Goal: Task Accomplishment & Management: Complete application form

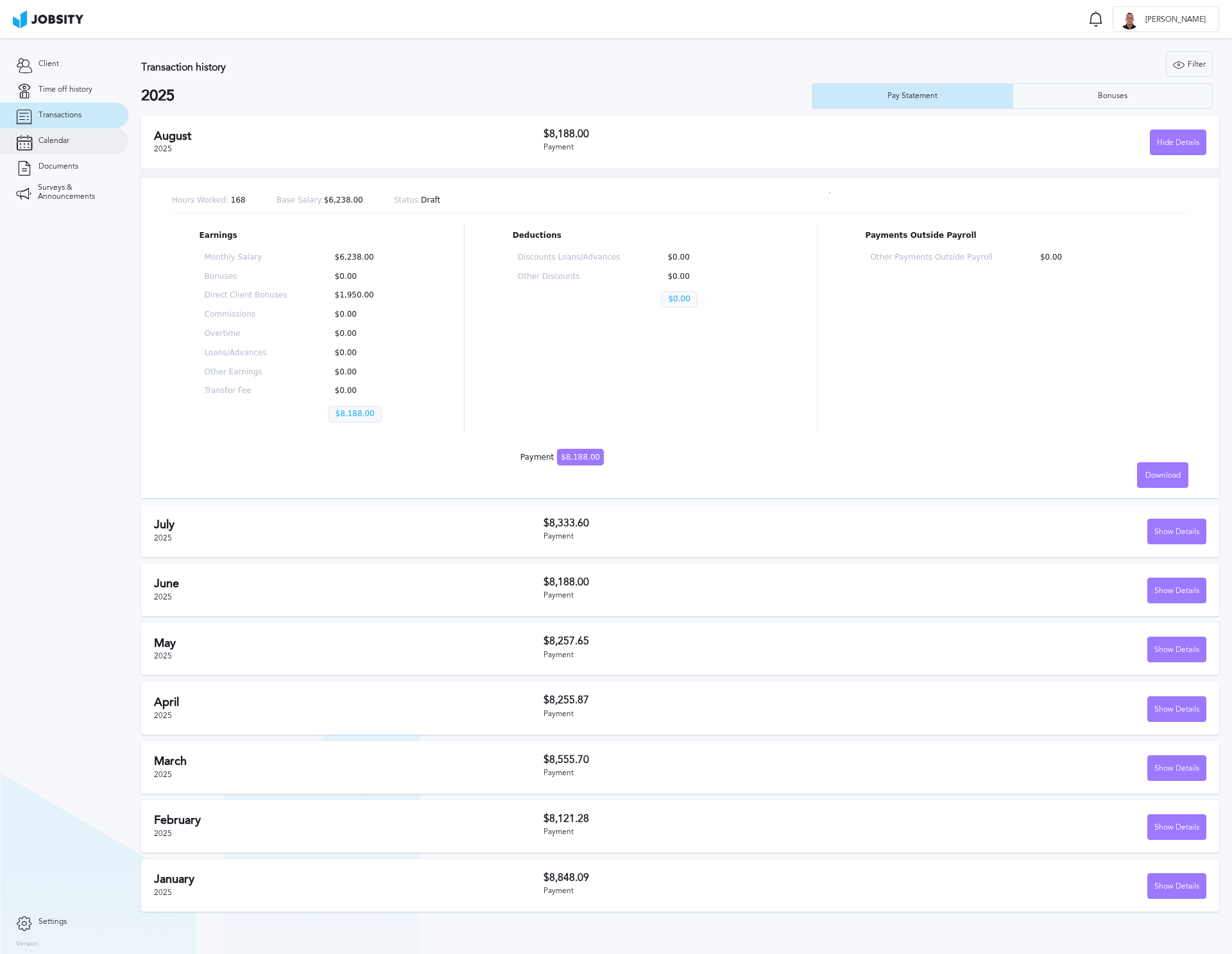
click at [42, 145] on span "Calendar" at bounding box center [54, 141] width 31 height 9
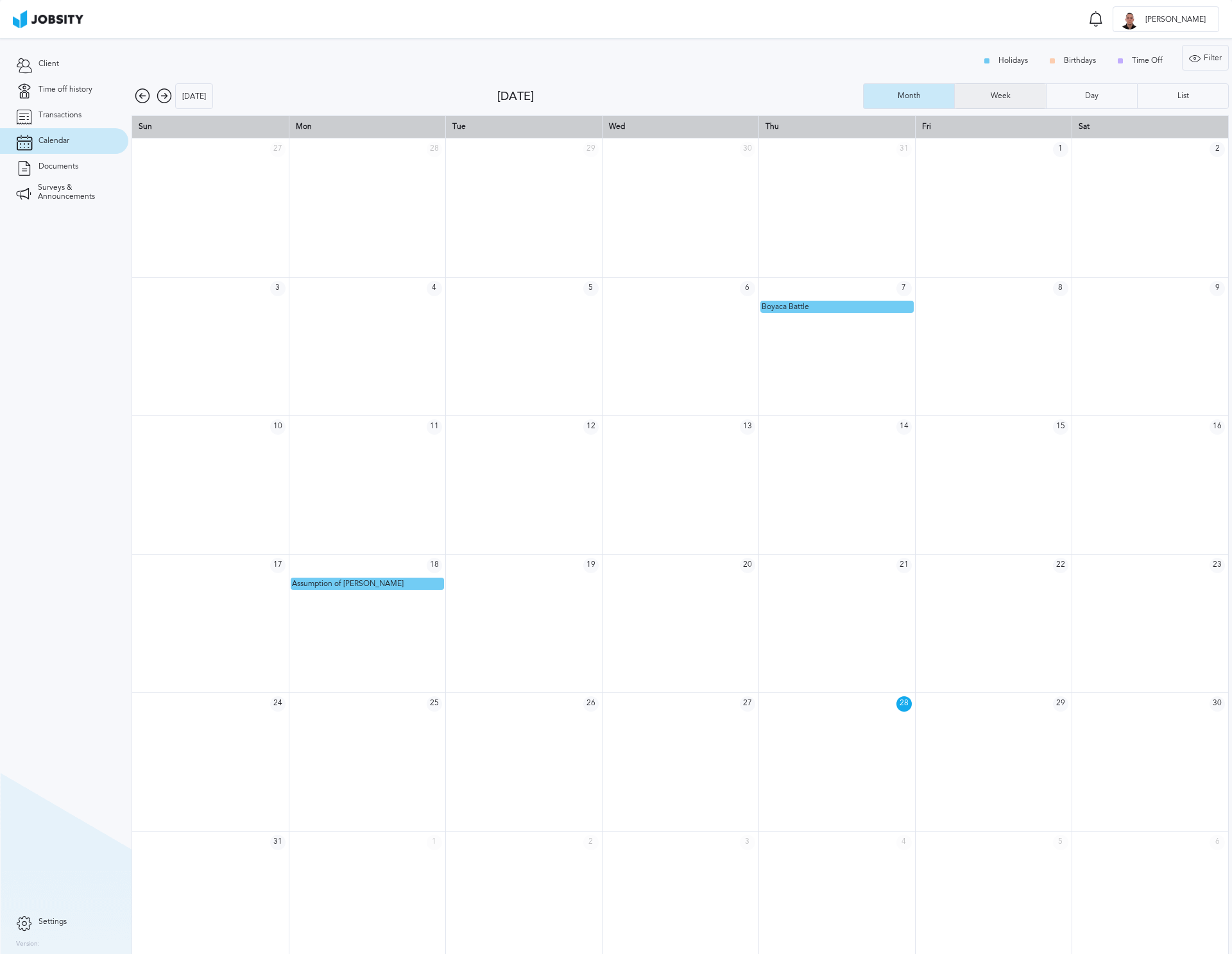
click at [964, 88] on div "Week" at bounding box center [1000, 96] width 90 height 25
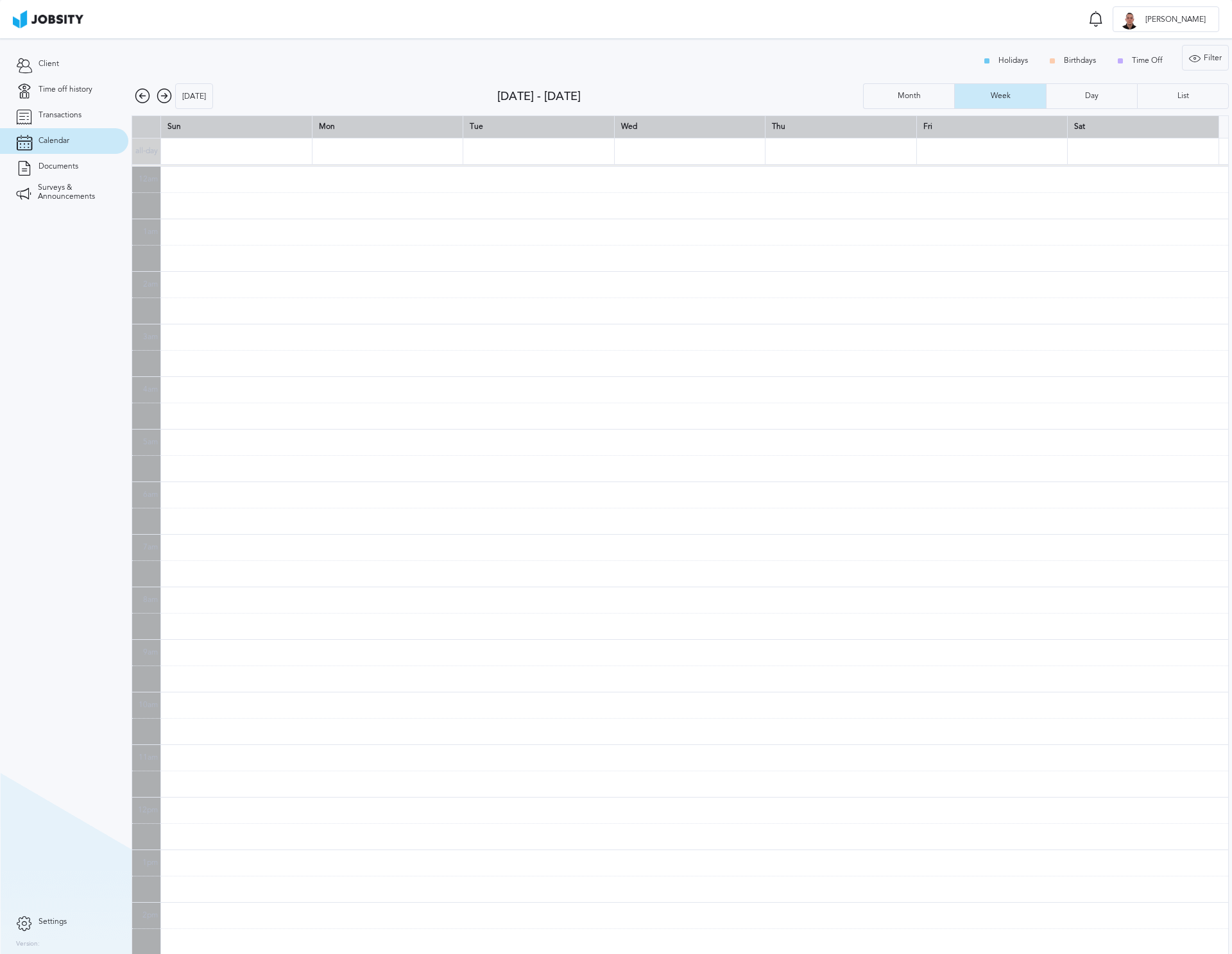
scroll to position [316, 0]
click at [165, 91] on icon at bounding box center [164, 96] width 16 height 16
click at [166, 98] on icon at bounding box center [164, 96] width 16 height 16
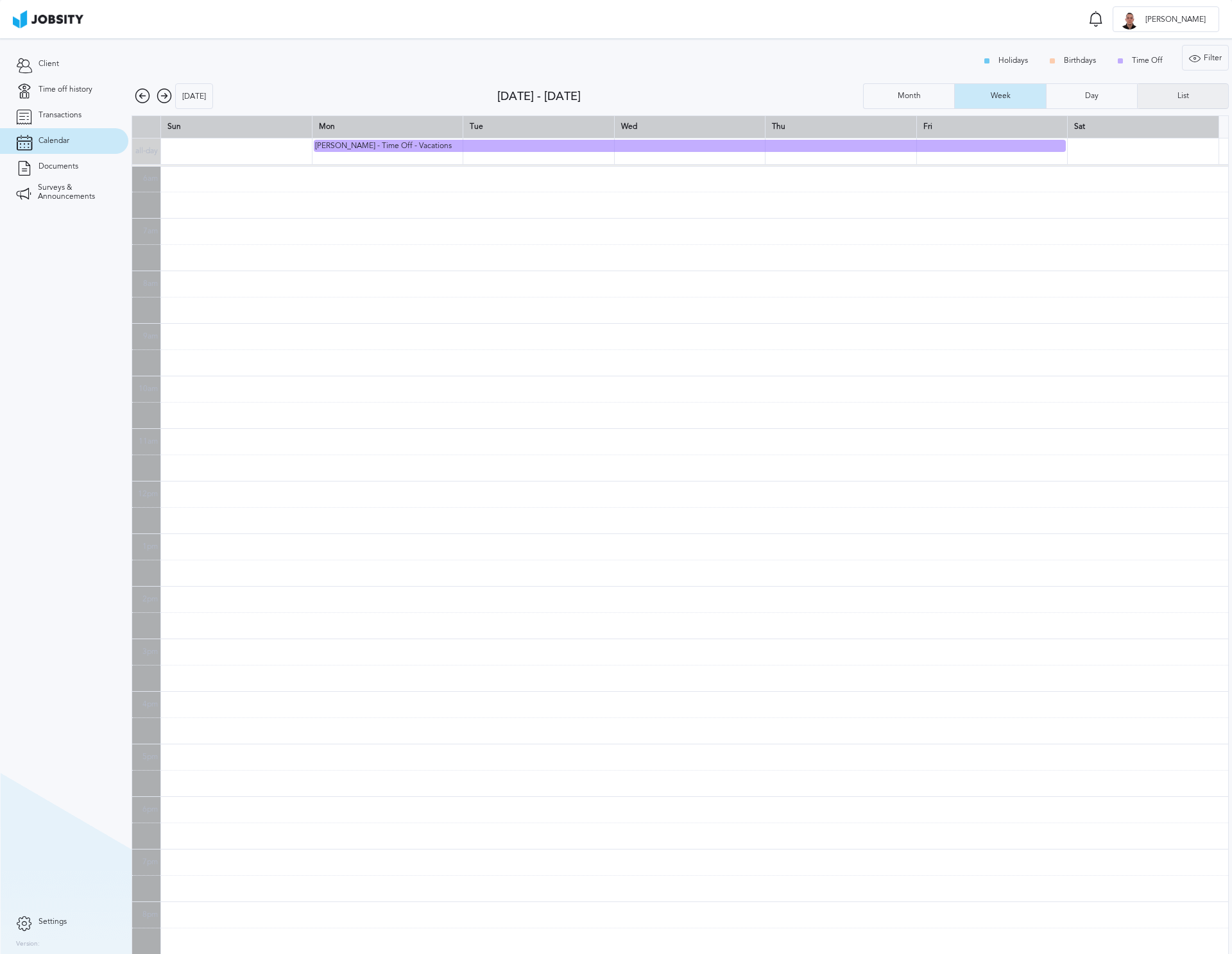
click at [1158, 99] on div "List" at bounding box center [1182, 96] width 90 height 25
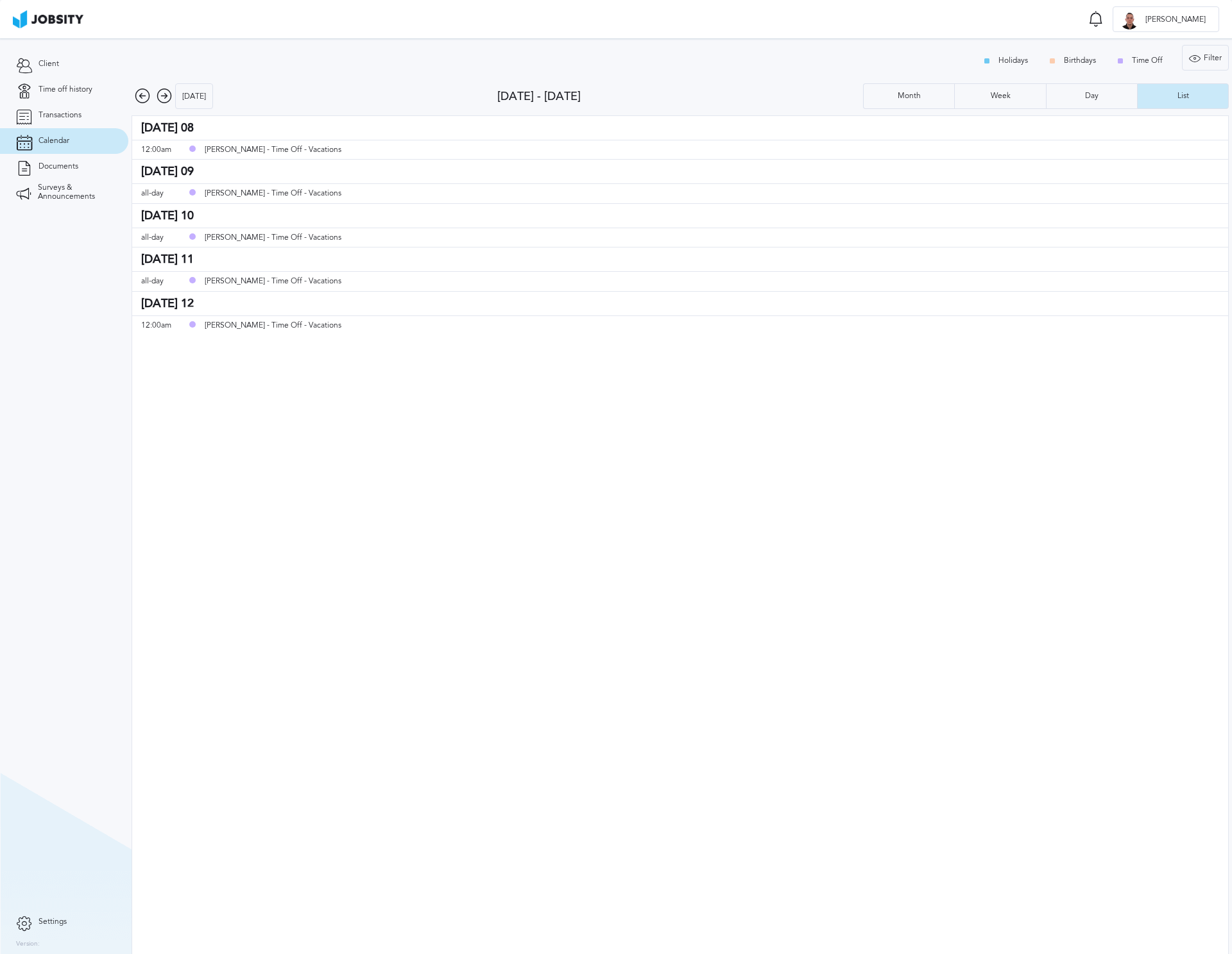
click at [75, 137] on link "Calendar" at bounding box center [64, 141] width 129 height 25
click at [74, 139] on link "Calendar" at bounding box center [64, 141] width 129 height 25
click at [90, 96] on link "Time off history" at bounding box center [64, 89] width 129 height 25
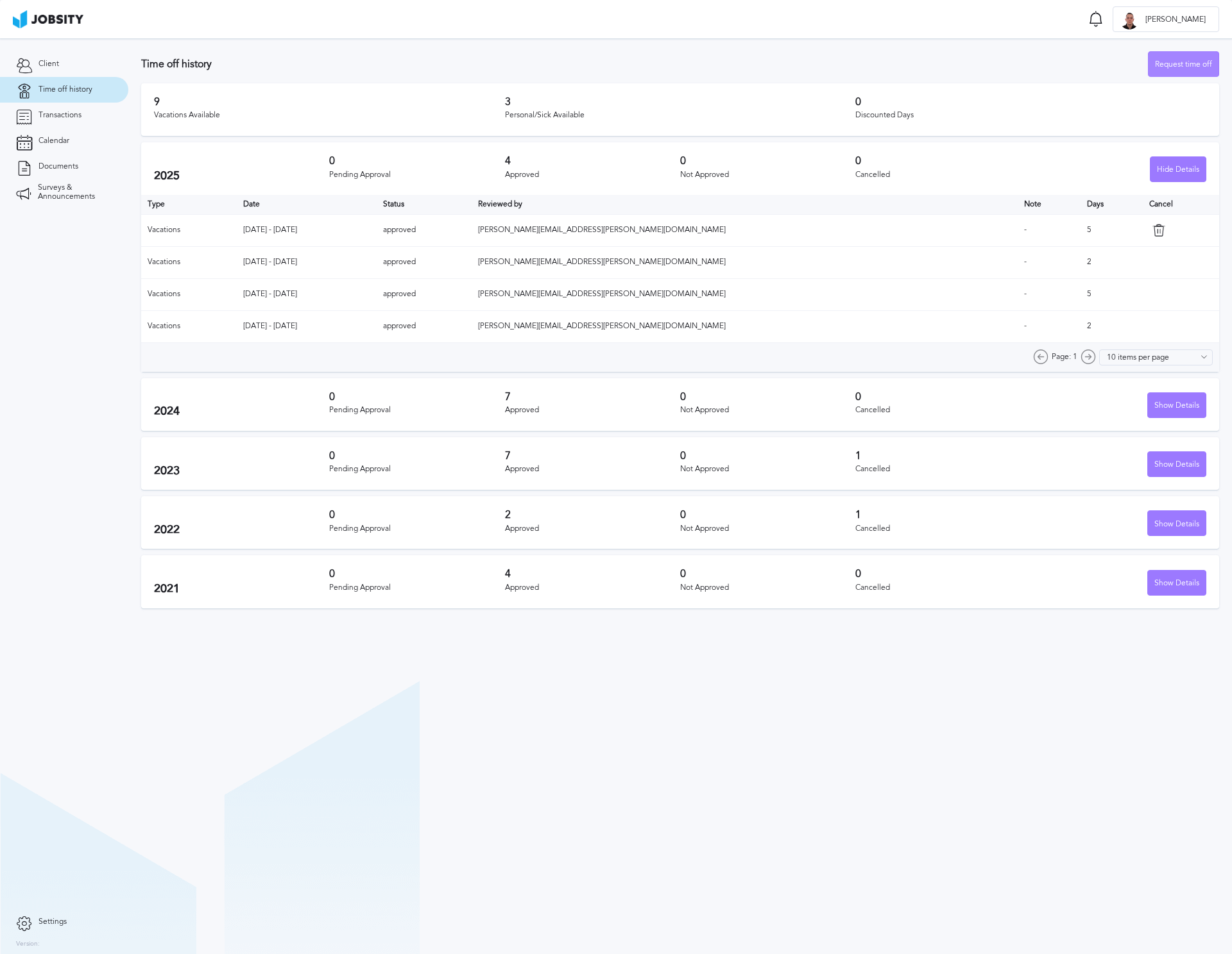
click at [1172, 66] on div "Request time off" at bounding box center [1183, 64] width 70 height 25
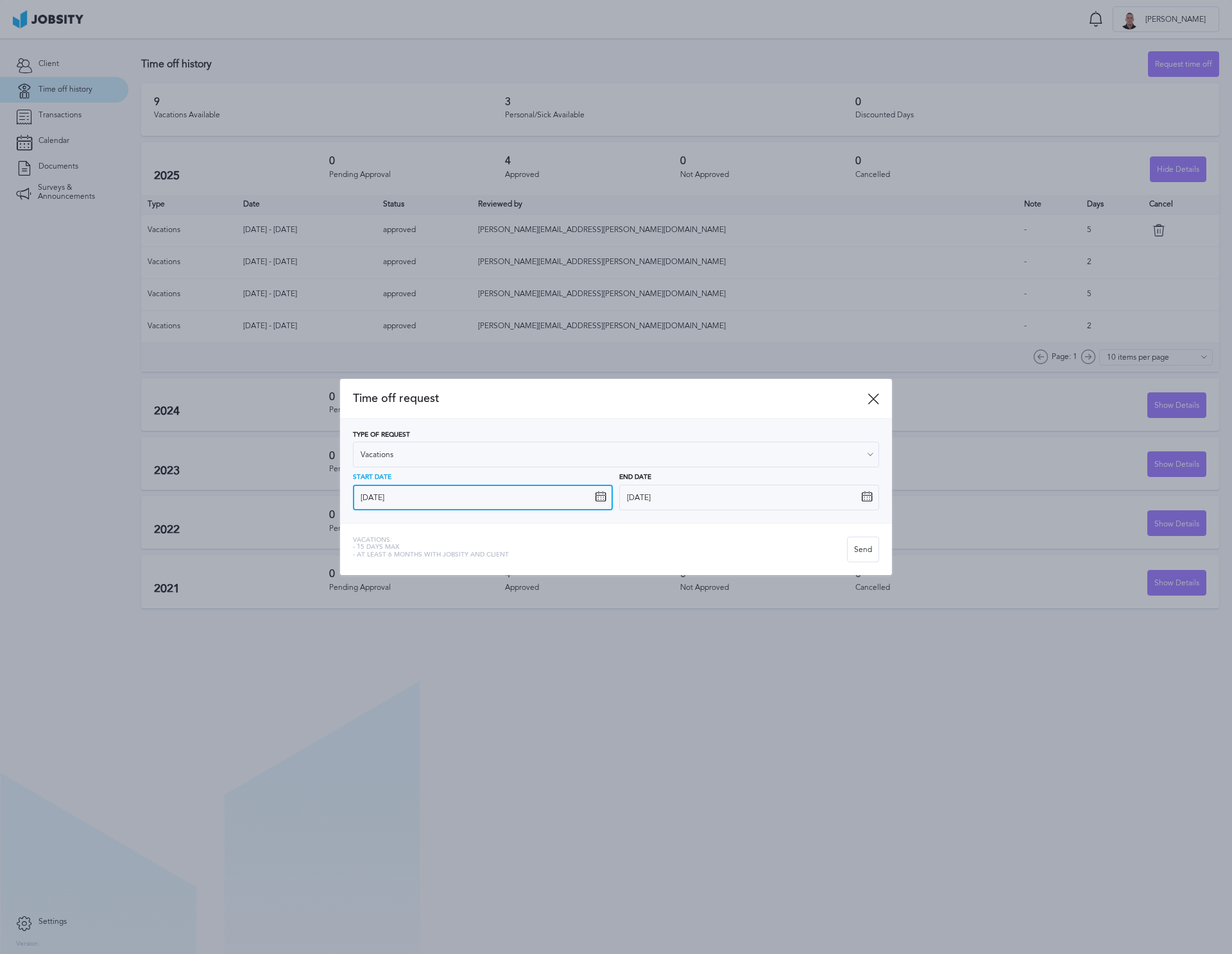
click at [435, 498] on input "[DATE]" at bounding box center [482, 497] width 259 height 25
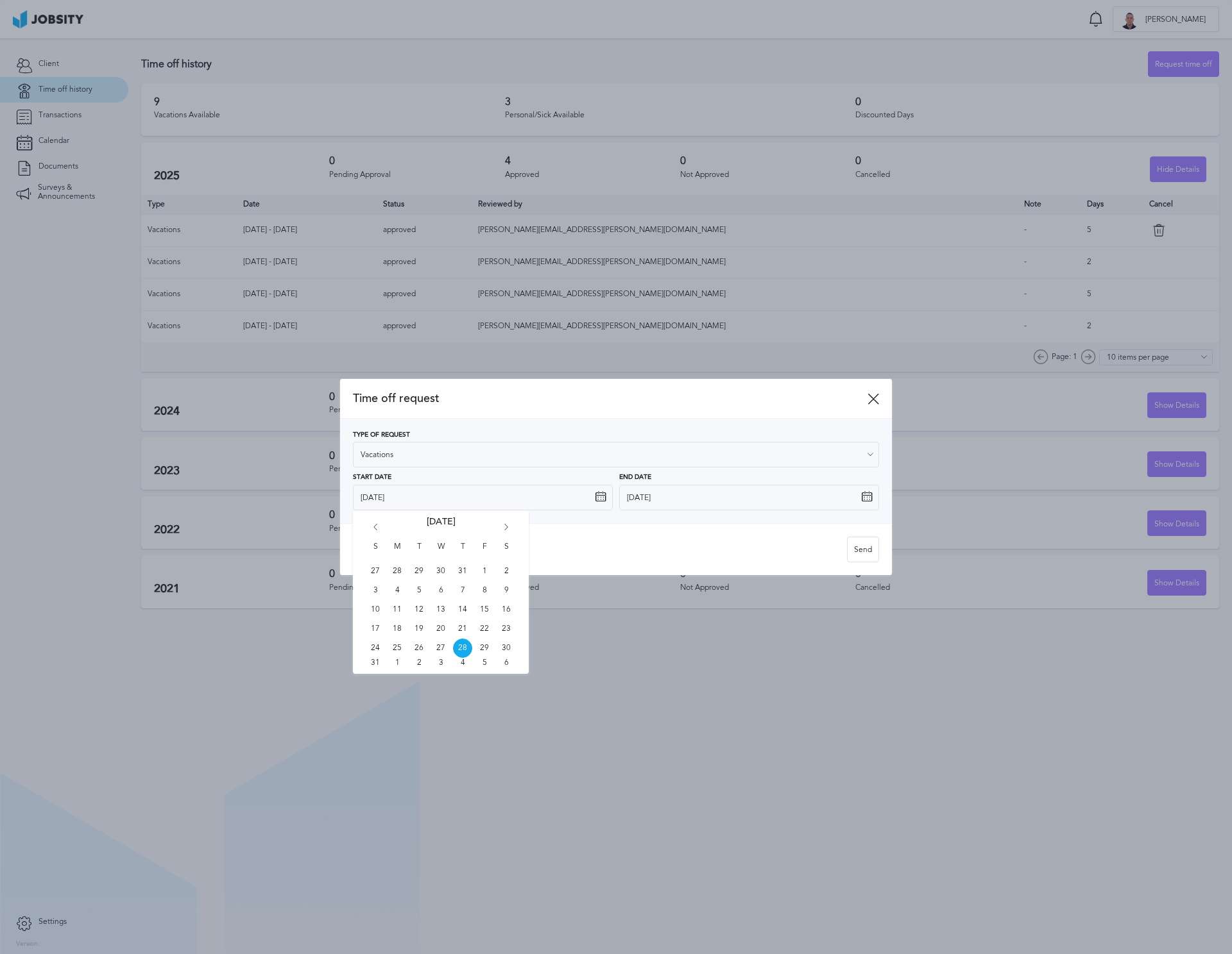
click at [502, 522] on div "S M T W T F S 27 28 29 30 31 1 2 3 4 5 6 7 8 9 10 11 12 13 14 15 16 17 18 19 20…" at bounding box center [440, 592] width 176 height 164
click at [505, 529] on icon "Go forward 1 month" at bounding box center [506, 529] width 11 height 11
click at [397, 630] on span "22" at bounding box center [397, 629] width 20 height 20
type input "[DATE]"
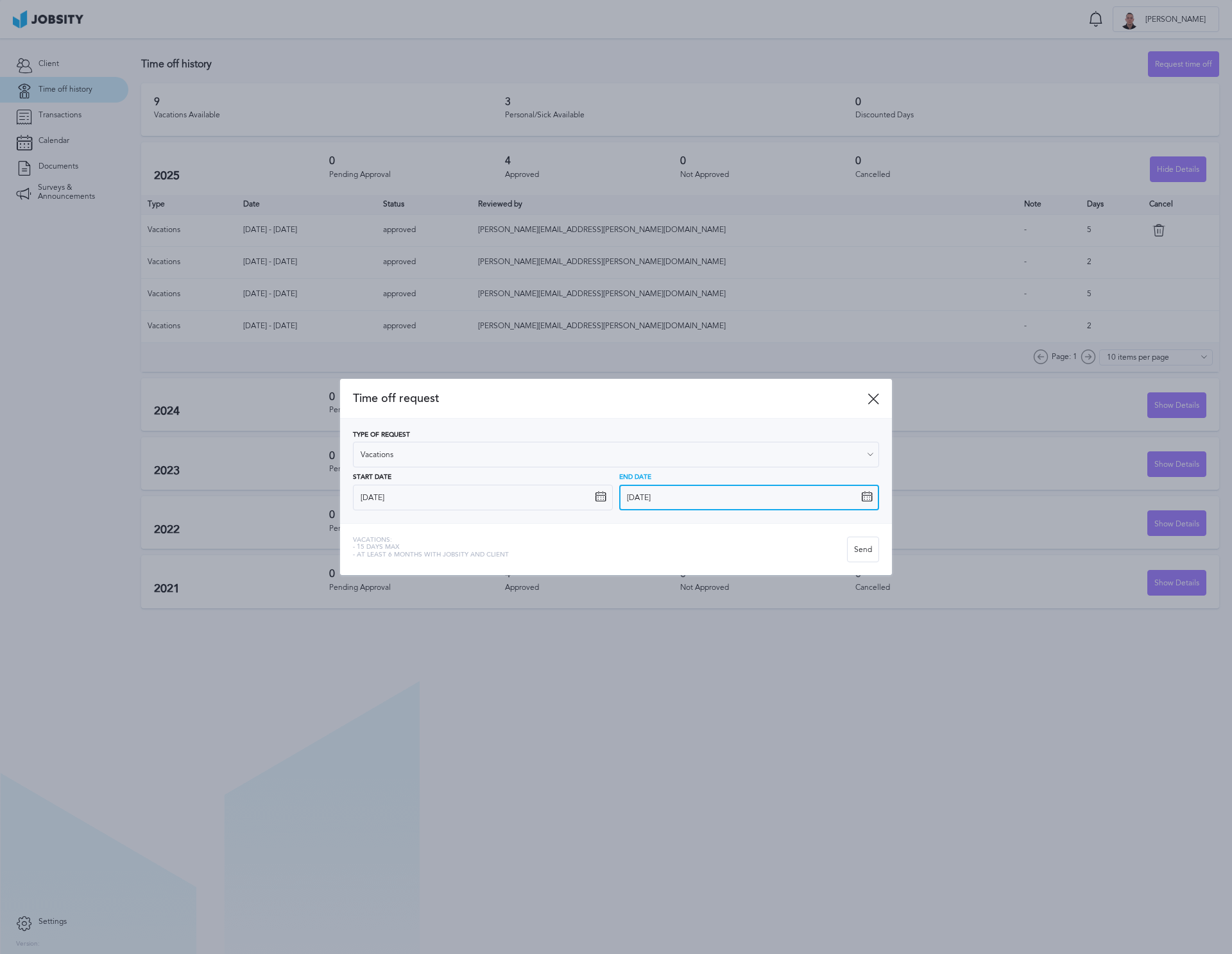
click at [693, 503] on input "[DATE]" at bounding box center [748, 497] width 259 height 25
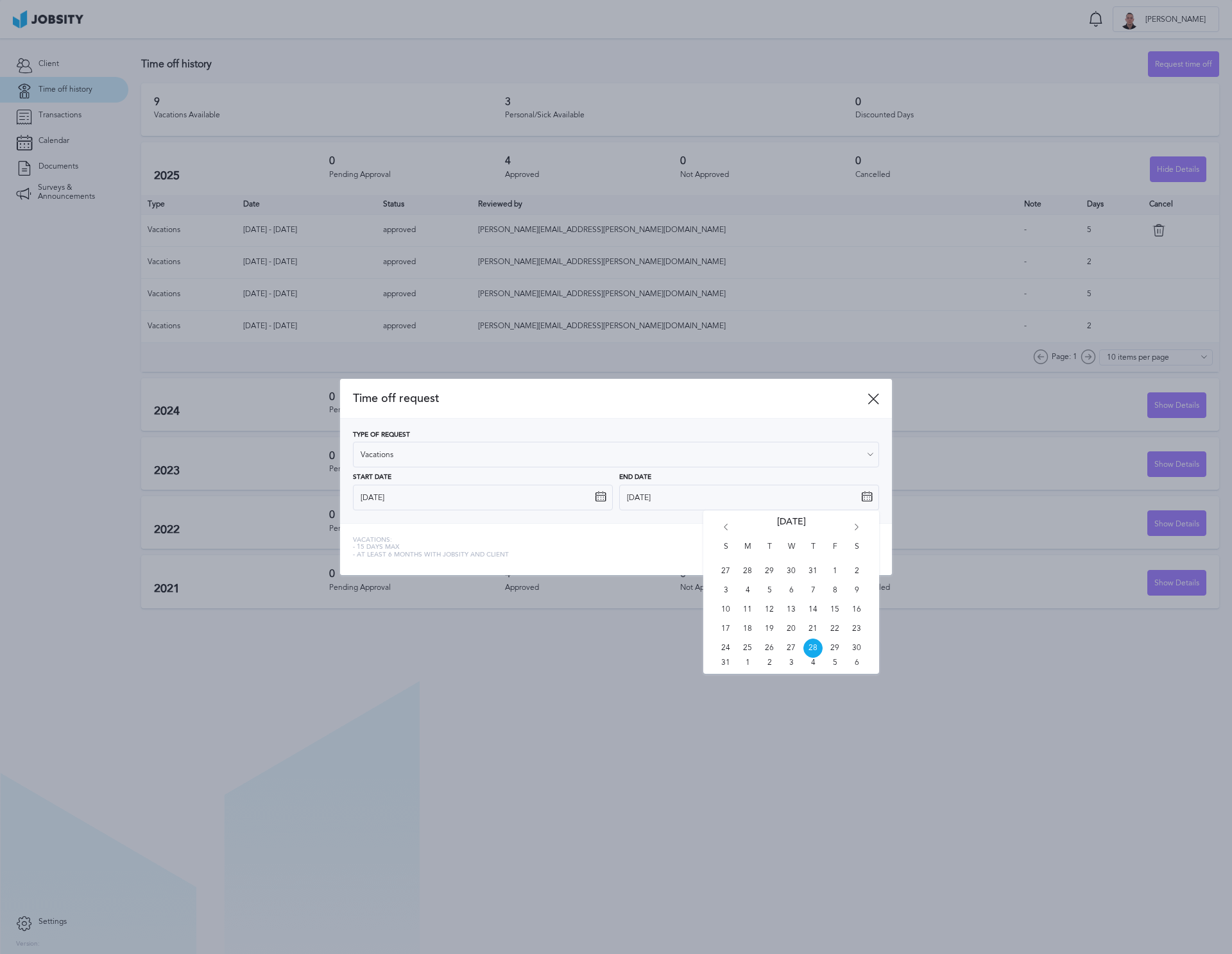
click at [855, 524] on icon "Go forward 1 month" at bounding box center [856, 529] width 11 height 11
click at [833, 621] on span "26" at bounding box center [835, 629] width 20 height 20
type input "[DATE]"
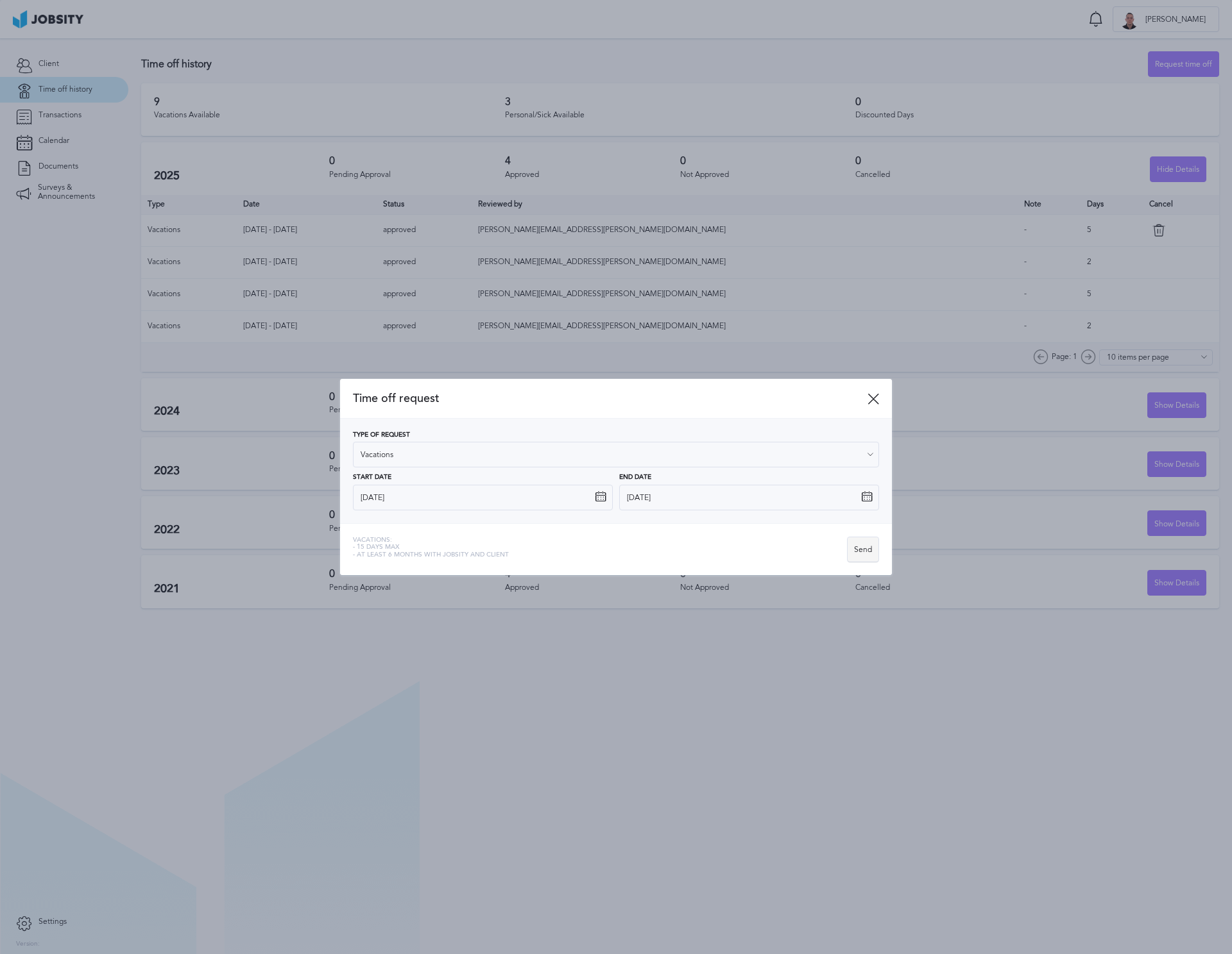
click at [873, 544] on div "Send" at bounding box center [863, 550] width 31 height 25
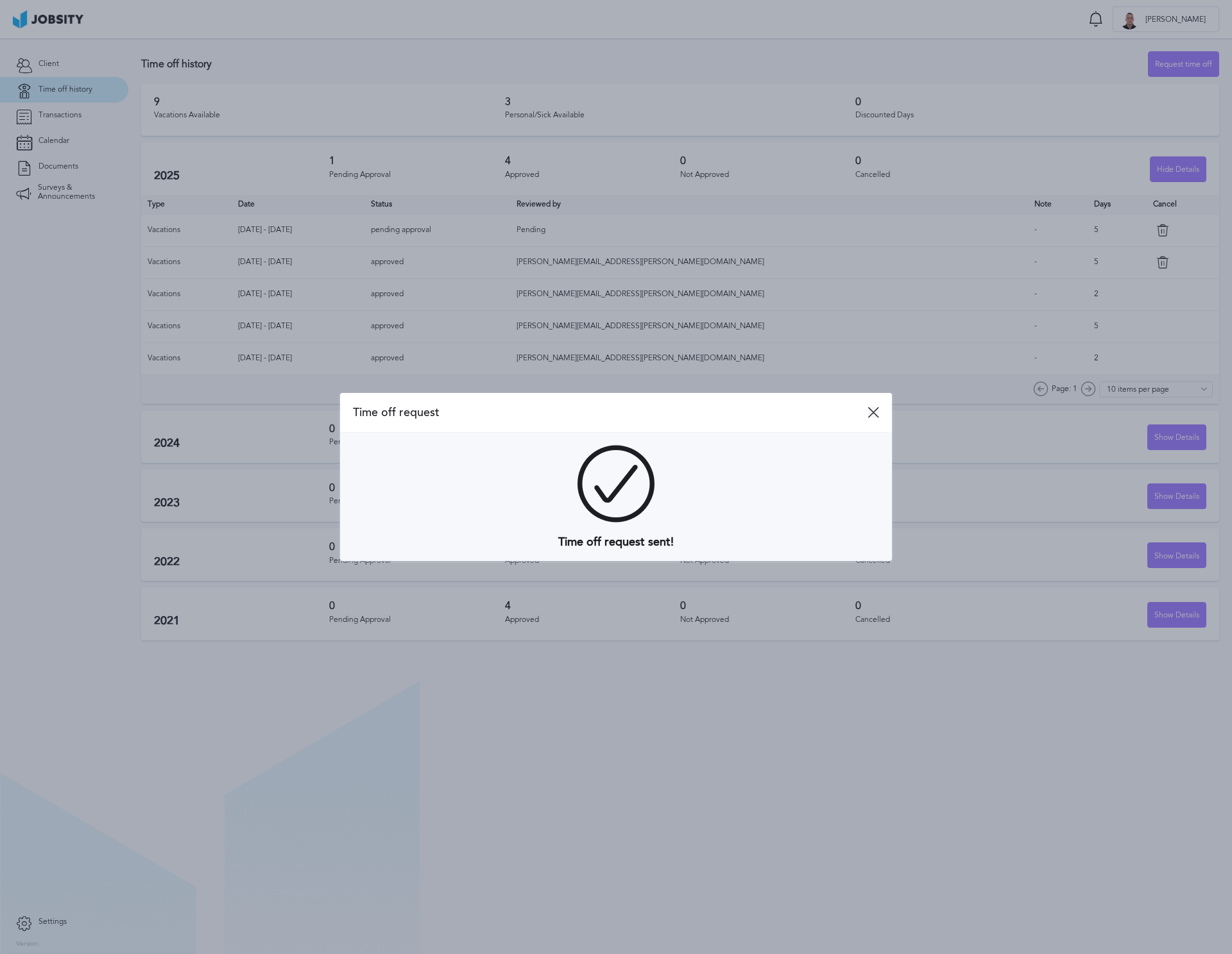
click at [876, 412] on icon at bounding box center [873, 412] width 11 height 11
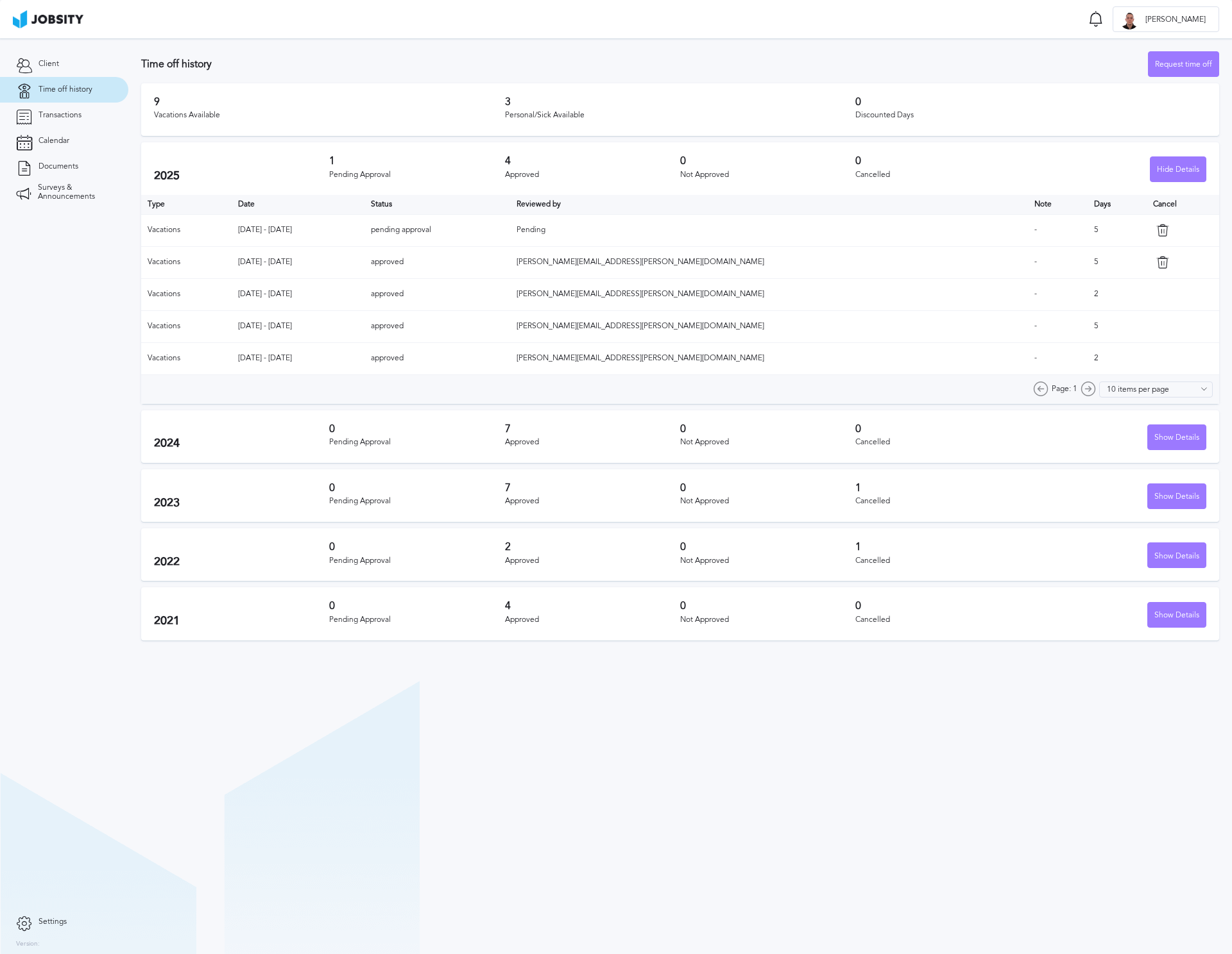
click at [1080, 86] on div "9 Vacations Available 3 Personal/Sick Available 0 Discounted Days" at bounding box center [679, 110] width 1077 height 52
